Goal: Information Seeking & Learning: Learn about a topic

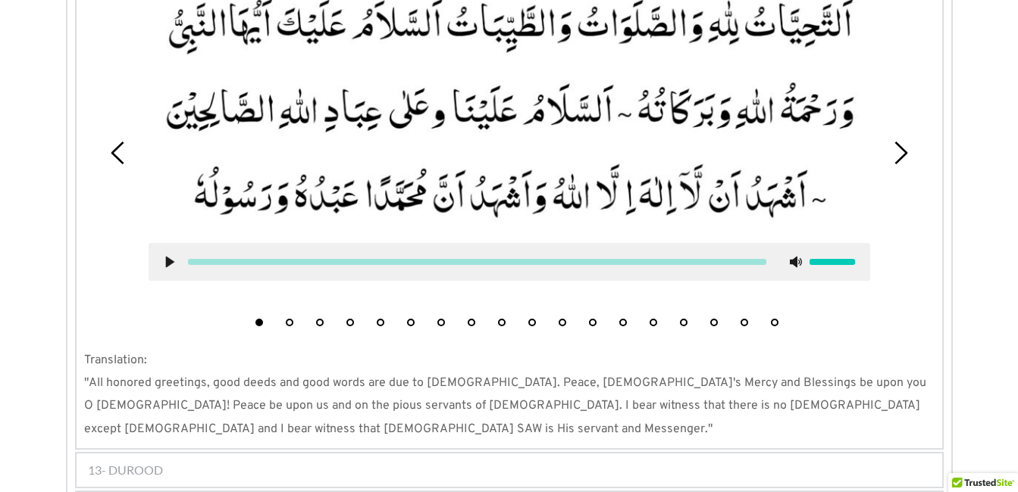
scroll to position [1415, 0]
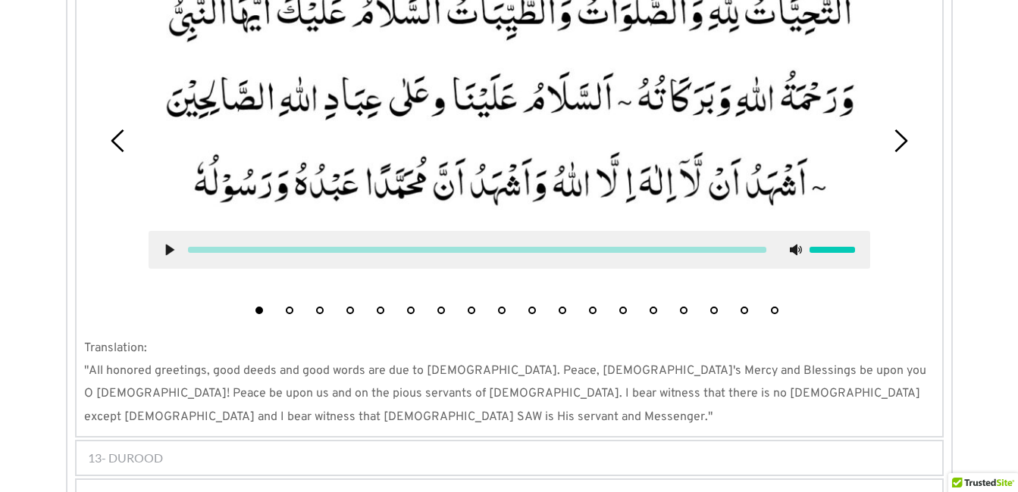
click at [289, 307] on button "2" at bounding box center [290, 311] width 8 height 8
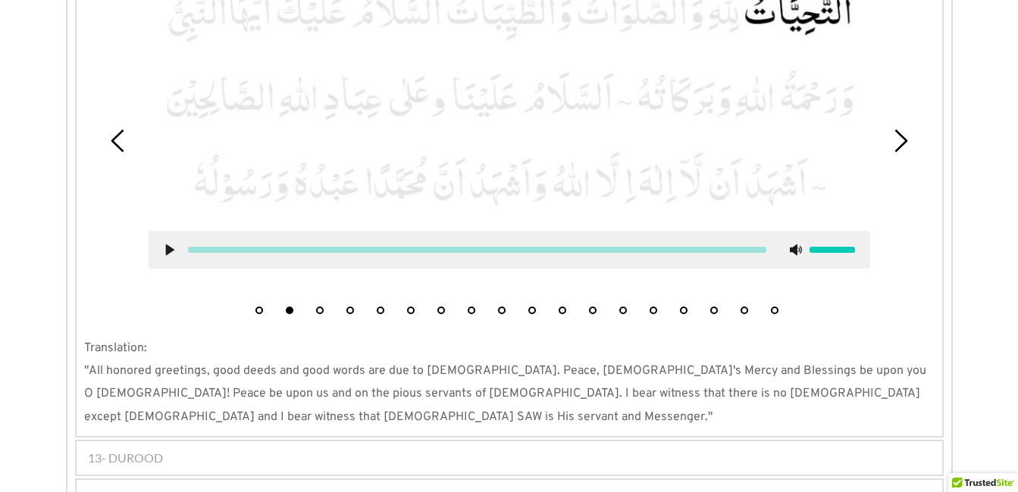
click at [173, 244] on use at bounding box center [169, 249] width 8 height 11
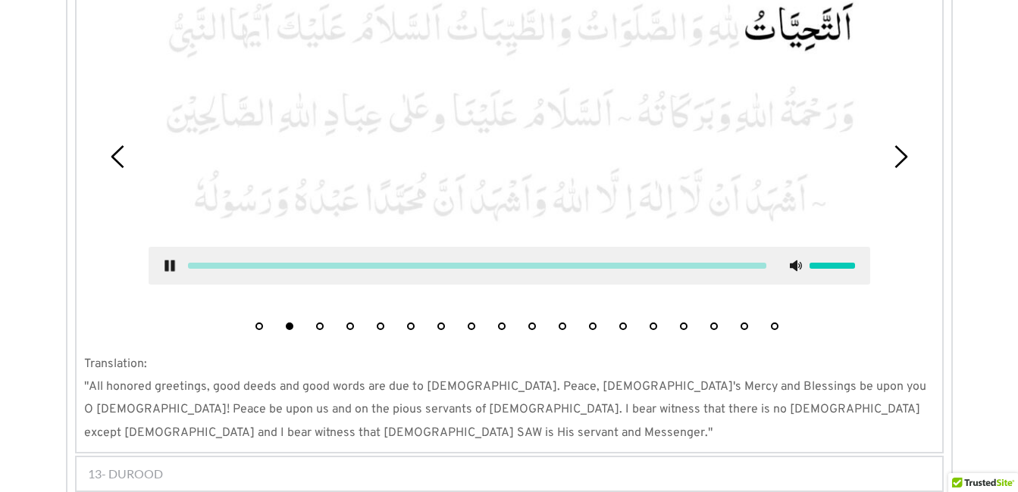
scroll to position [1384, 0]
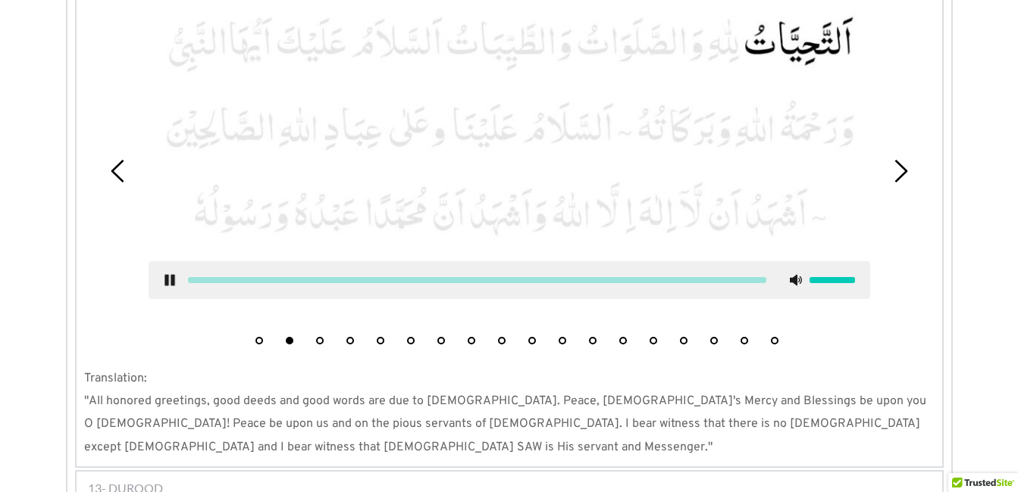
click at [170, 274] on icon at bounding box center [170, 280] width 12 height 12
click at [170, 274] on use at bounding box center [169, 279] width 8 height 11
click at [170, 274] on icon at bounding box center [170, 280] width 12 height 12
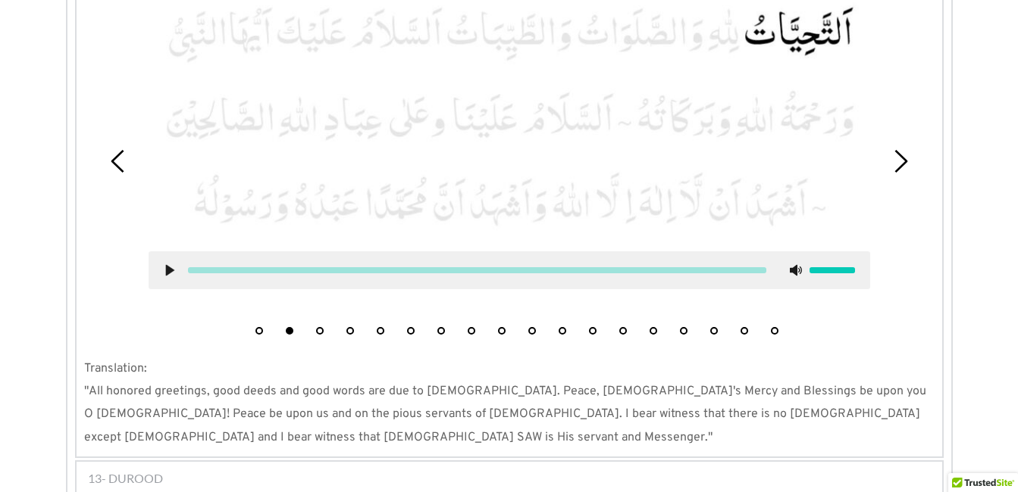
scroll to position [1415, 0]
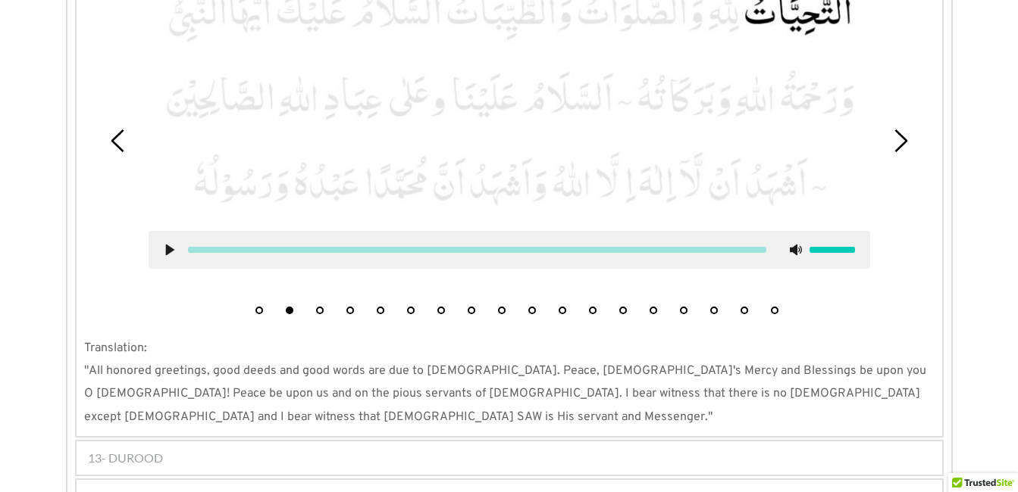
click at [316, 307] on button "3" at bounding box center [320, 311] width 8 height 8
click at [165, 244] on icon at bounding box center [170, 250] width 12 height 12
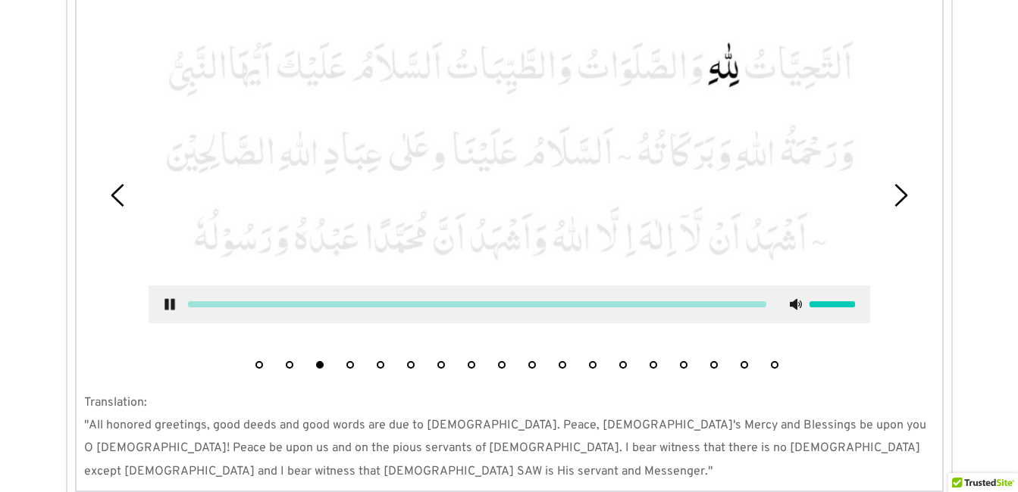
scroll to position [1372, 0]
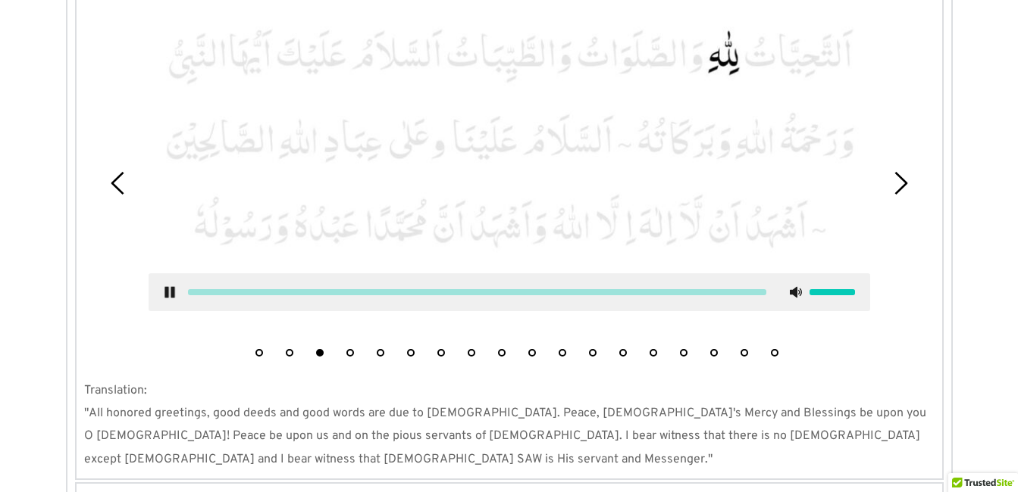
click at [166, 286] on use at bounding box center [169, 291] width 10 height 11
click at [350, 349] on button "4" at bounding box center [350, 353] width 8 height 8
